Goal: Navigation & Orientation: Find specific page/section

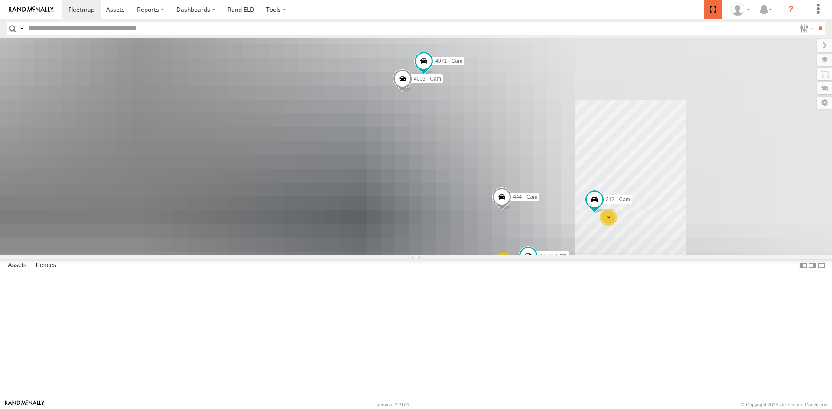
drag, startPoint x: 713, startPoint y: 11, endPoint x: 713, endPoint y: 49, distance: 37.7
click at [713, 11] on span at bounding box center [712, 9] width 18 height 19
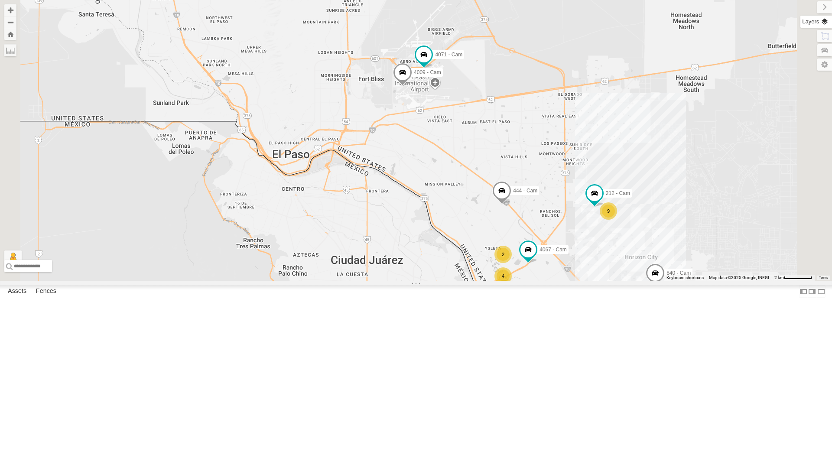
click at [829, 26] on label at bounding box center [816, 22] width 32 height 12
click at [0, 0] on span "Basemaps" at bounding box center [0, 0] width 0 height 0
click at [0, 0] on span "Satellite + Roadmap" at bounding box center [0, 0] width 0 height 0
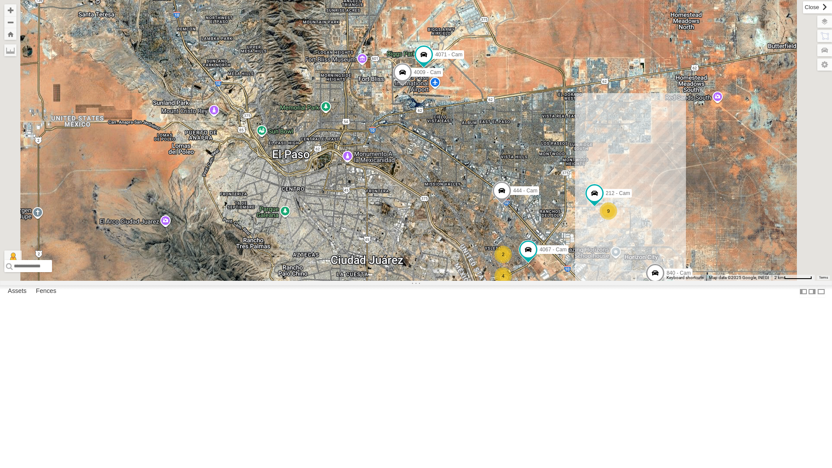
click at [803, 10] on label at bounding box center [817, 7] width 29 height 12
click at [0, 0] on div "All Assets" at bounding box center [0, 0] width 0 height 0
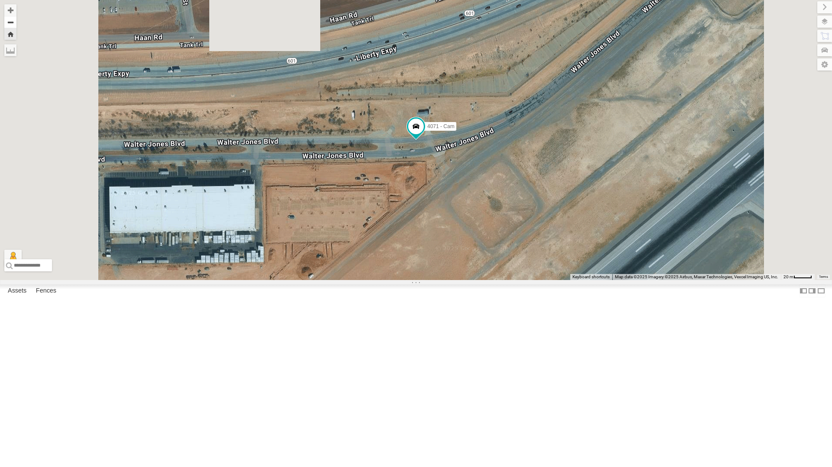
click at [16, 22] on button "Zoom out" at bounding box center [10, 22] width 12 height 12
